Goal: Information Seeking & Learning: Find specific fact

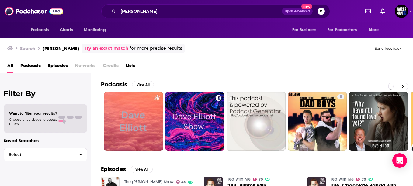
scroll to position [154, 0]
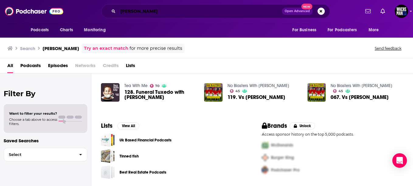
click at [128, 10] on input "[PERSON_NAME]" at bounding box center [200, 11] width 164 height 10
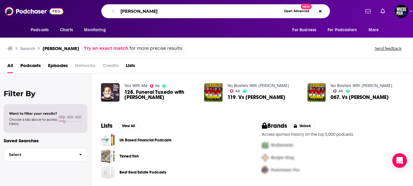
click at [128, 10] on input "[PERSON_NAME]" at bounding box center [199, 11] width 163 height 10
type input "the big biz show"
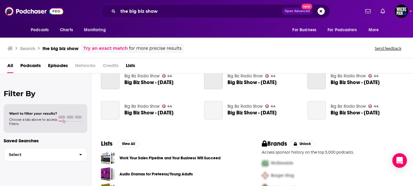
scroll to position [154, 0]
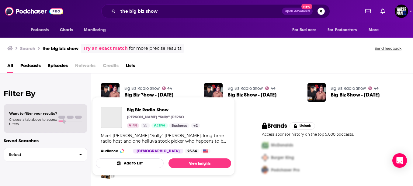
click at [140, 88] on link "Big Biz Radio Show" at bounding box center [141, 88] width 35 height 5
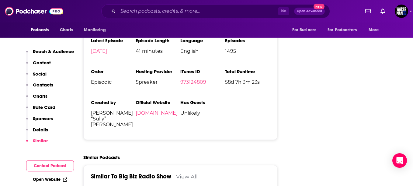
scroll to position [851, 0]
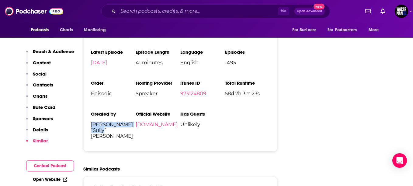
drag, startPoint x: 113, startPoint y: 87, endPoint x: 85, endPoint y: 85, distance: 28.0
click at [85, 85] on div "Podcast Status Active Release Period Weekly Explicit No First Episode [DATE] La…" at bounding box center [180, 81] width 194 height 141
copy span "[PERSON_NAME] “Sully” [PERSON_NAME]"
